Goal: Information Seeking & Learning: Learn about a topic

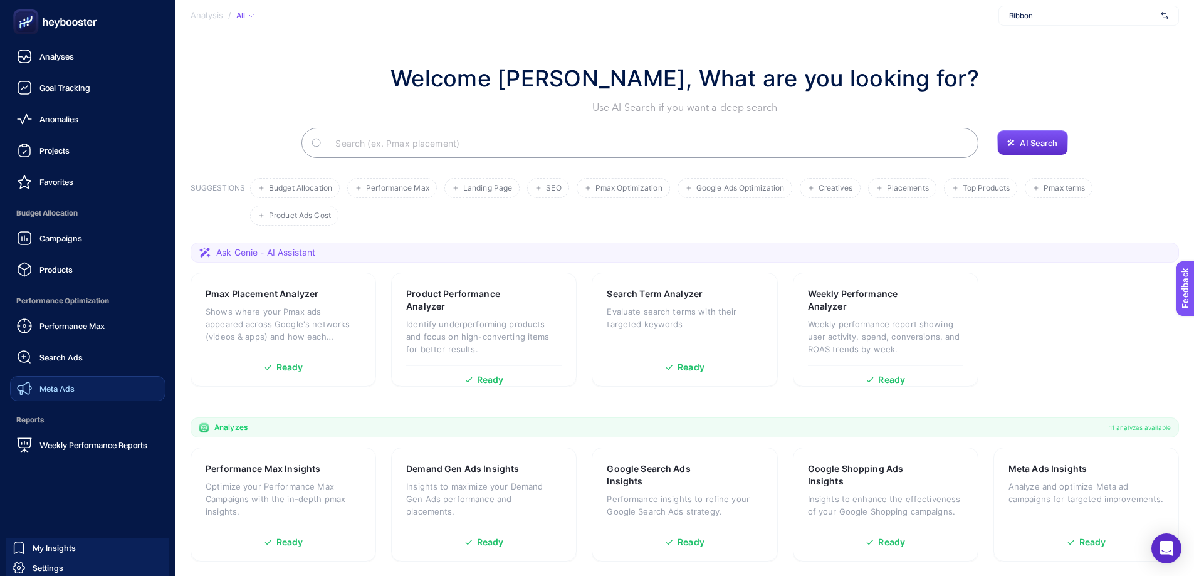
click at [78, 385] on link "Meta Ads" at bounding box center [87, 388] width 155 height 25
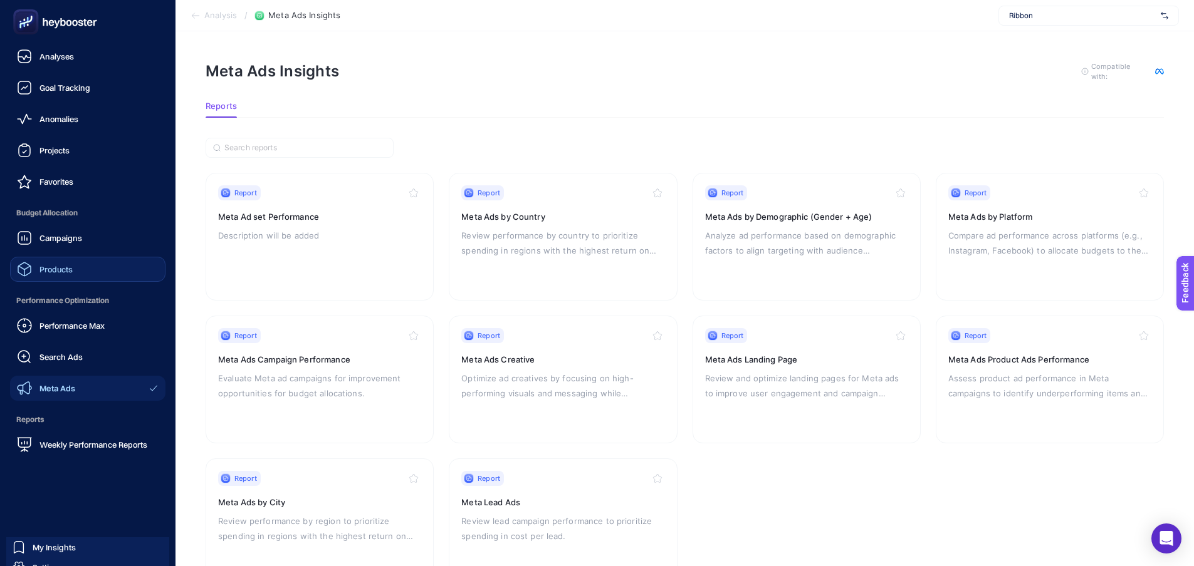
click at [65, 271] on span "Products" at bounding box center [55, 269] width 33 height 10
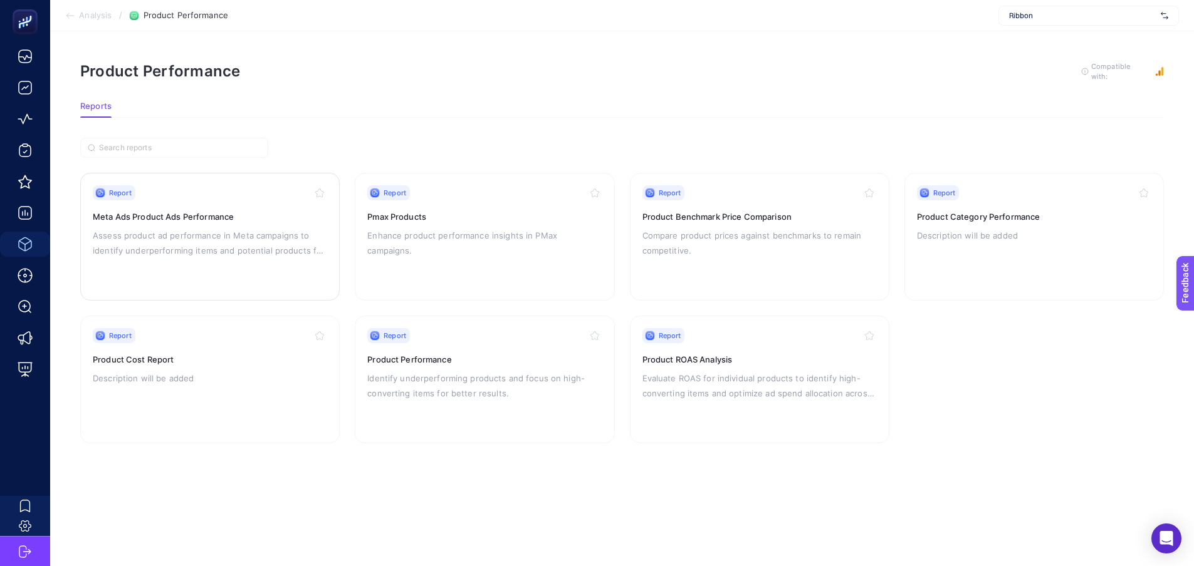
click at [262, 249] on p "Assess product ad performance in Meta campaigns to identify underperforming ite…" at bounding box center [210, 243] width 234 height 30
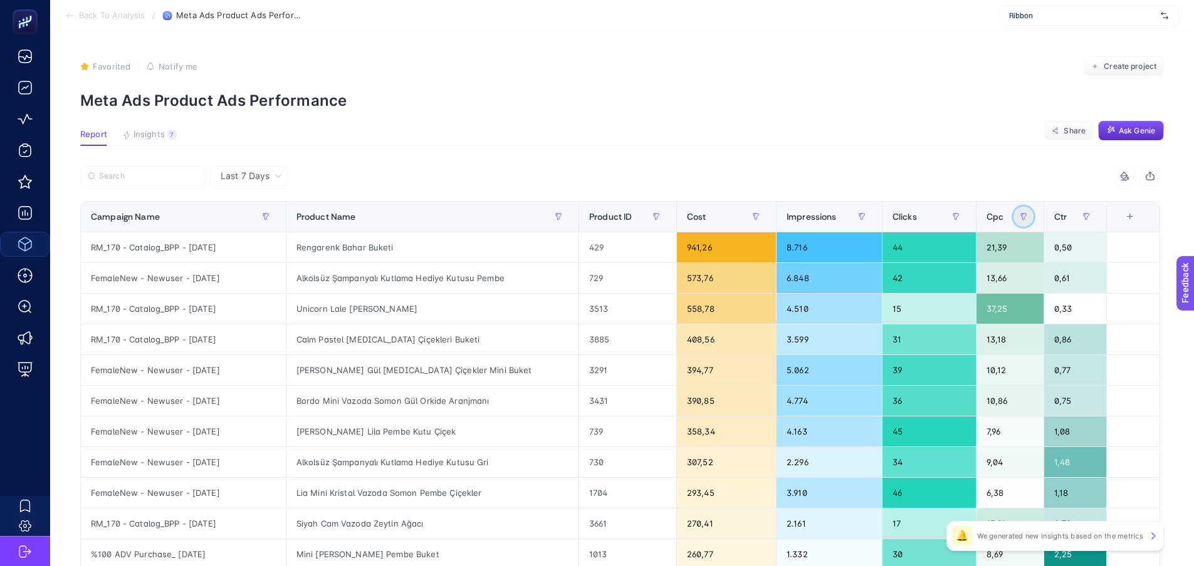
click at [1026, 213] on button "button" at bounding box center [1023, 217] width 20 height 20
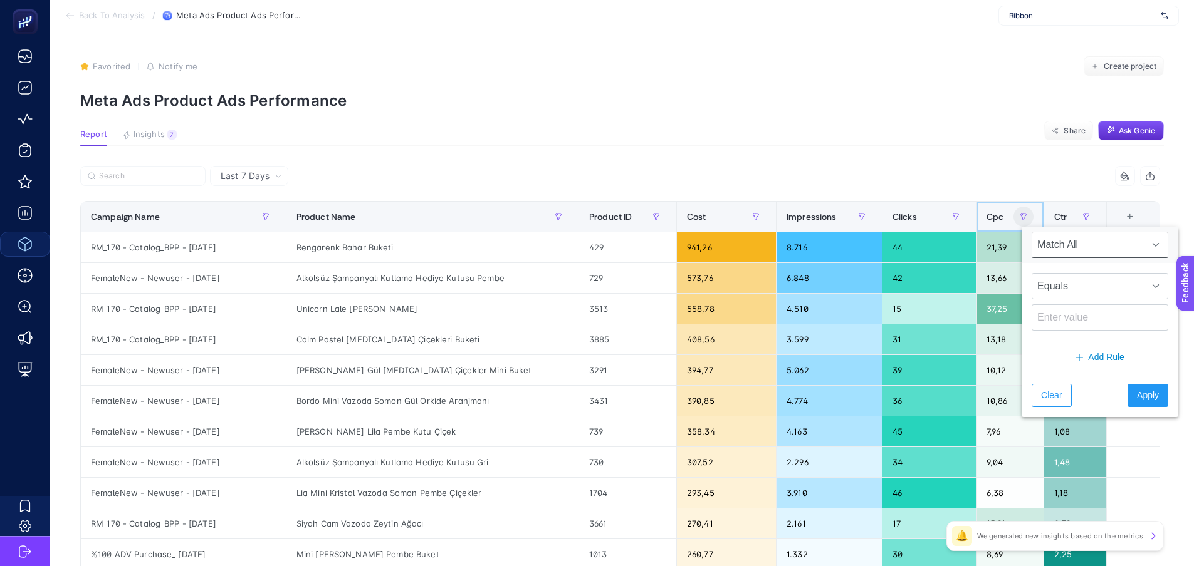
click at [1012, 211] on div "Cpc" at bounding box center [1009, 217] width 47 height 20
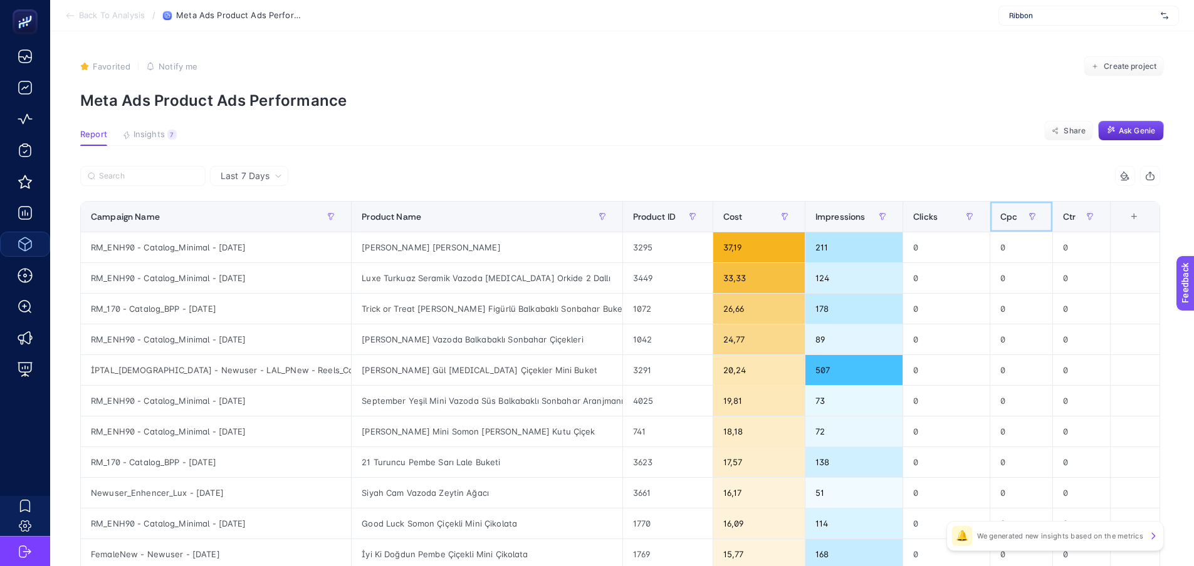
click at [1007, 210] on div "Cpc" at bounding box center [1021, 217] width 42 height 20
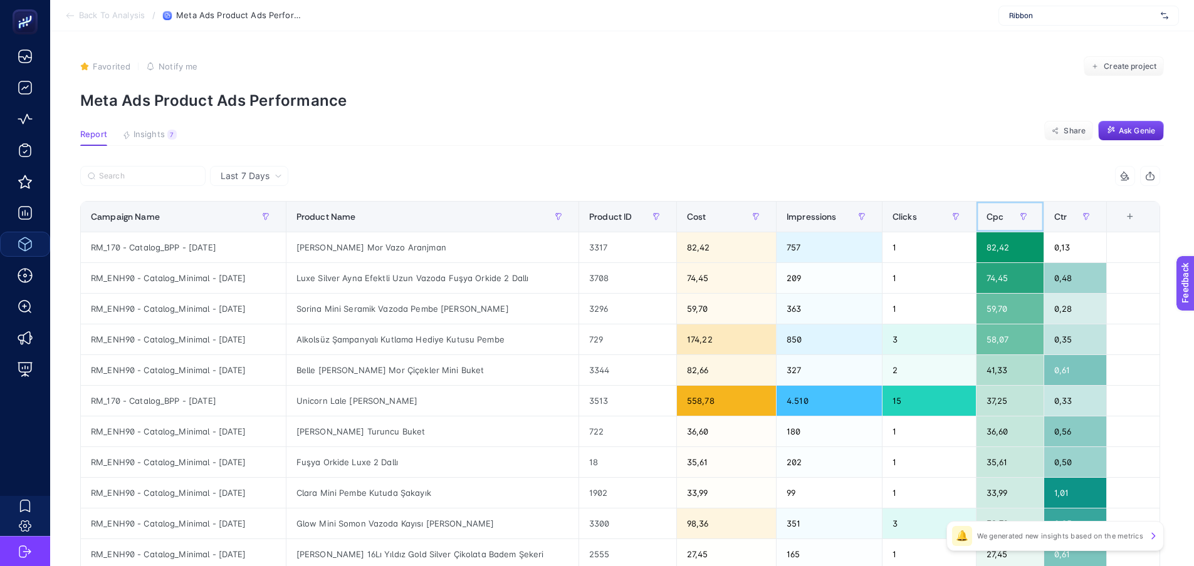
scroll to position [0, 6]
click at [727, 219] on div "Cost" at bounding box center [726, 217] width 79 height 20
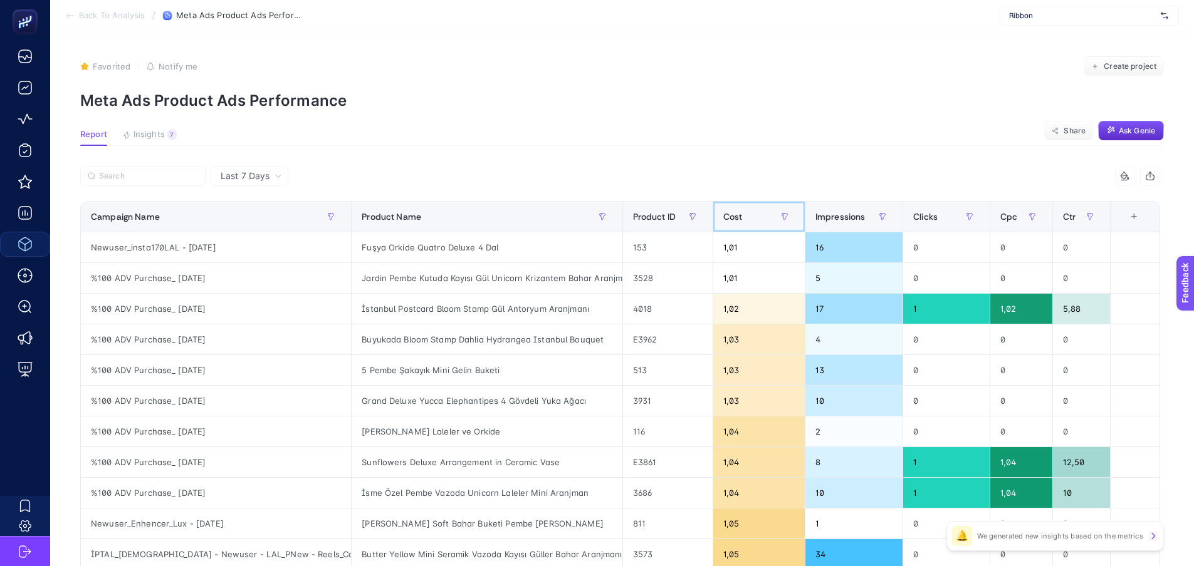
click at [757, 216] on div "Cost" at bounding box center [758, 217] width 71 height 20
